Goal: Browse casually

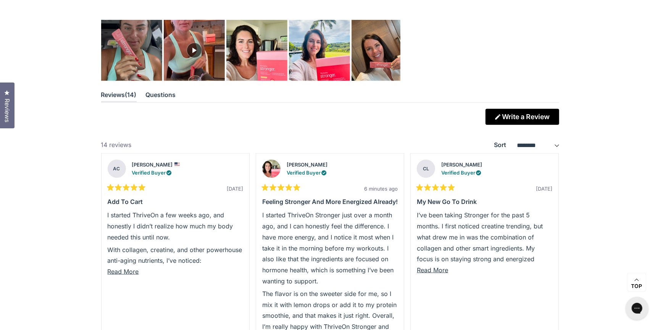
scroll to position [2045, 0]
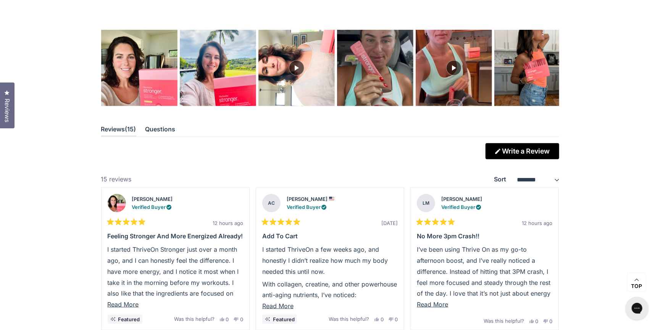
scroll to position [2030, 0]
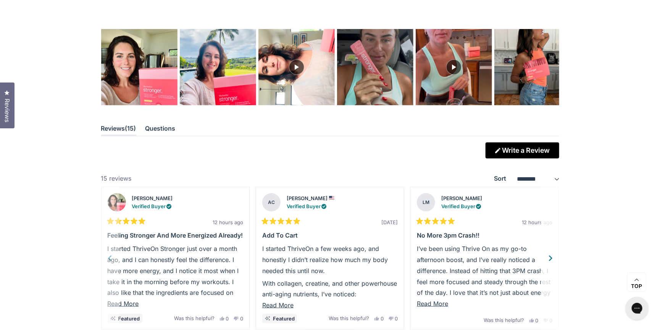
click at [551, 255] on div "Next" at bounding box center [550, 257] width 11 height 11
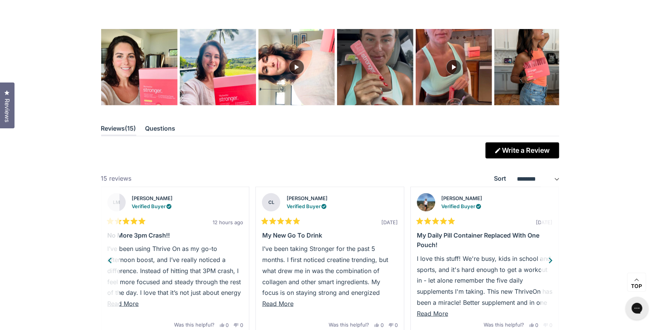
click at [550, 255] on div "Next" at bounding box center [550, 260] width 11 height 11
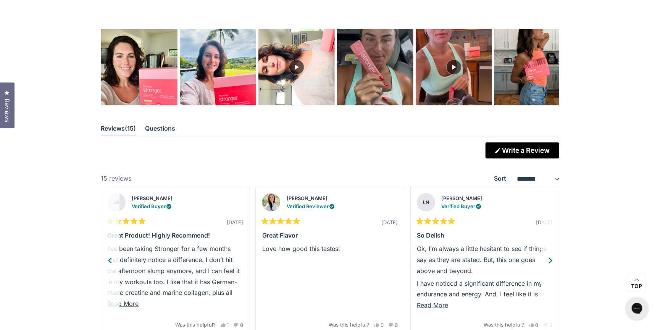
click at [548, 255] on div "Next" at bounding box center [550, 260] width 11 height 11
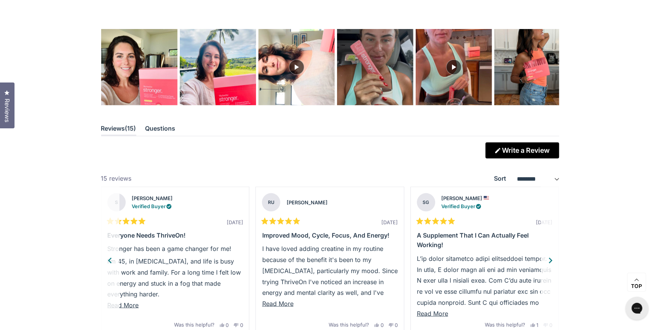
click at [550, 255] on div "Next" at bounding box center [550, 260] width 11 height 11
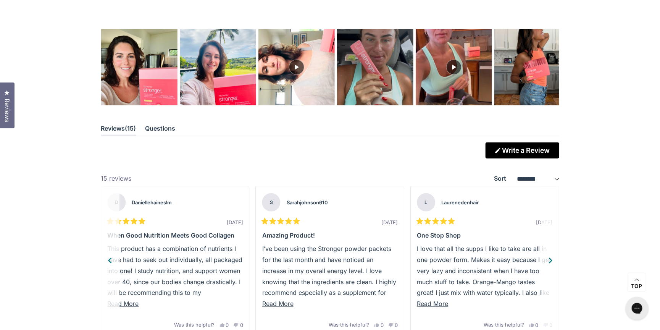
click at [549, 255] on div "Next" at bounding box center [550, 260] width 11 height 11
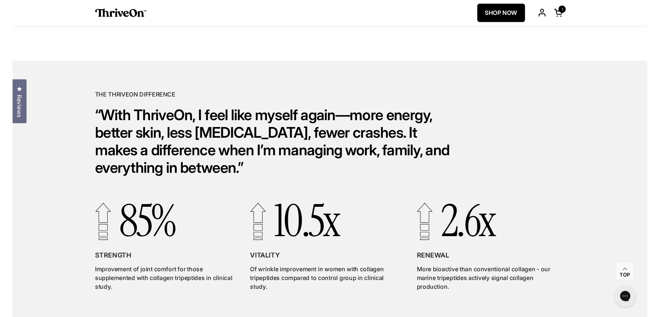
scroll to position [1639, 0]
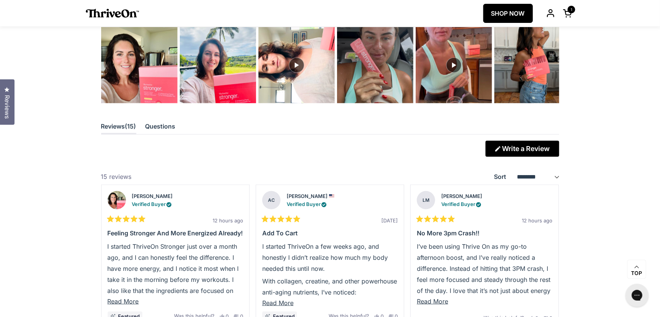
scroll to position [2021, 0]
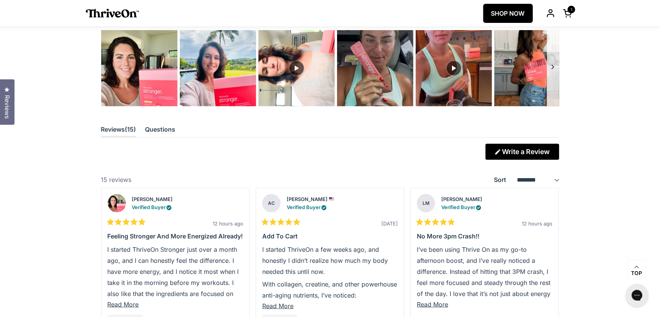
click at [553, 69] on button "Carousel of customer-uploaded media. Press left and right arrows to navigate. P…" at bounding box center [553, 68] width 12 height 76
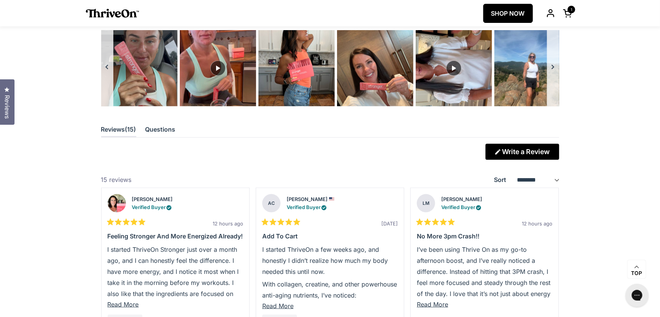
click at [552, 66] on button "Carousel of customer-uploaded media. Press left and right arrows to navigate. P…" at bounding box center [553, 68] width 12 height 76
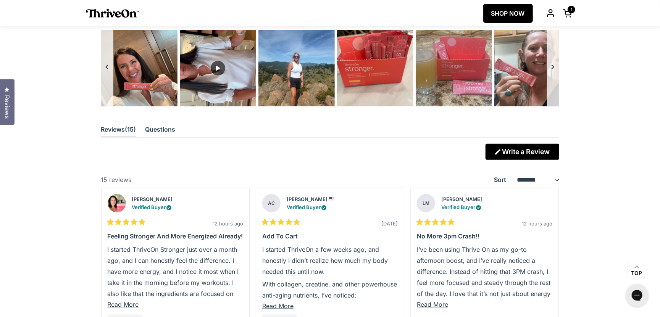
click at [552, 65] on button "Carousel of customer-uploaded media. Press left and right arrows to navigate. P…" at bounding box center [553, 68] width 12 height 76
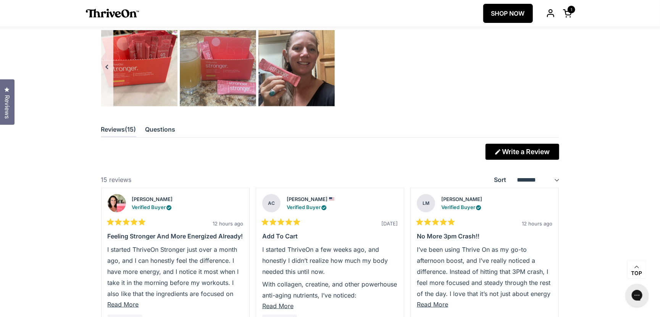
click at [107, 64] on button "Carousel of customer-uploaded media. Press left and right arrows to navigate. P…" at bounding box center [107, 68] width 12 height 76
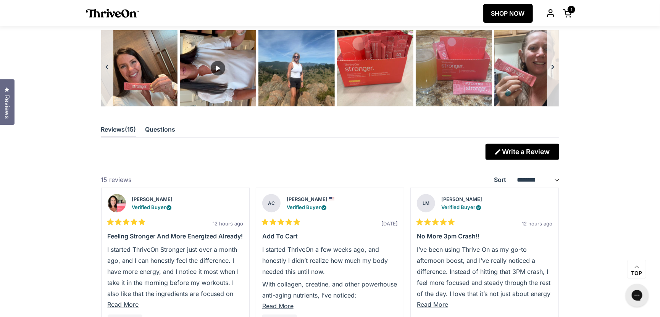
click at [107, 64] on button "Carousel of customer-uploaded media. Press left and right arrows to navigate. P…" at bounding box center [107, 68] width 12 height 76
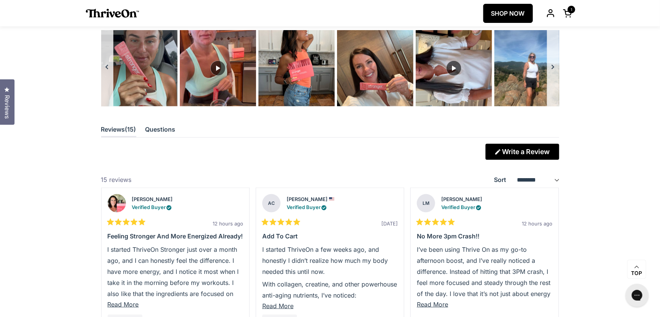
click at [105, 63] on button "Carousel of customer-uploaded media. Press left and right arrows to navigate. P…" at bounding box center [107, 68] width 12 height 76
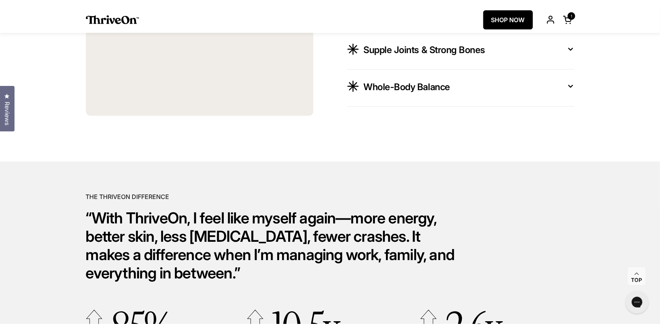
scroll to position [1469, 0]
